Goal: Communication & Community: Answer question/provide support

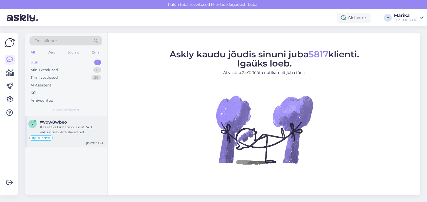
click at [77, 122] on div "#vow8wbeo" at bounding box center [71, 122] width 63 height 5
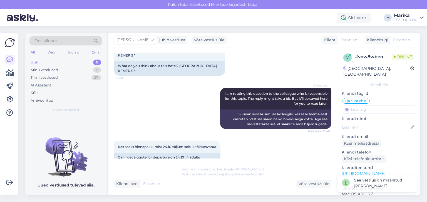
scroll to position [504, 0]
